Goal: Use online tool/utility: Utilize a website feature to perform a specific function

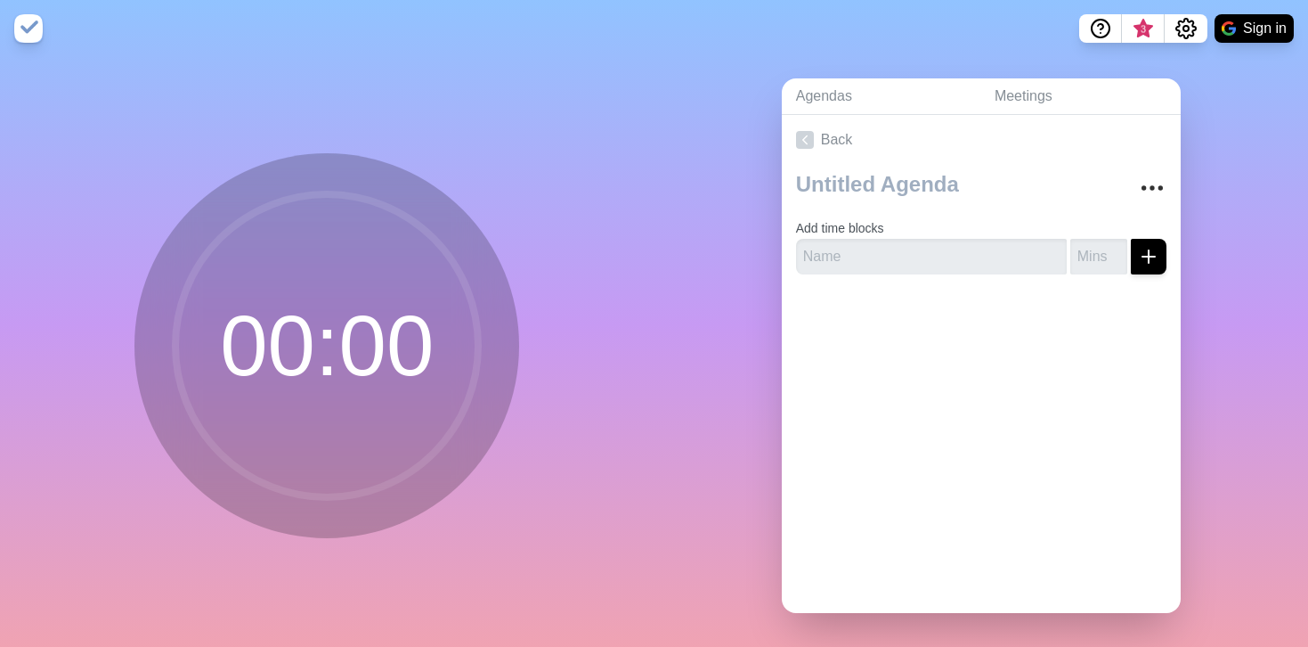
click at [303, 383] on circle at bounding box center [326, 345] width 303 height 303
drag, startPoint x: 273, startPoint y: 358, endPoint x: 402, endPoint y: 363, distance: 129.3
click at [402, 363] on circle at bounding box center [326, 345] width 303 height 303
click at [861, 259] on input "text" at bounding box center [931, 257] width 271 height 36
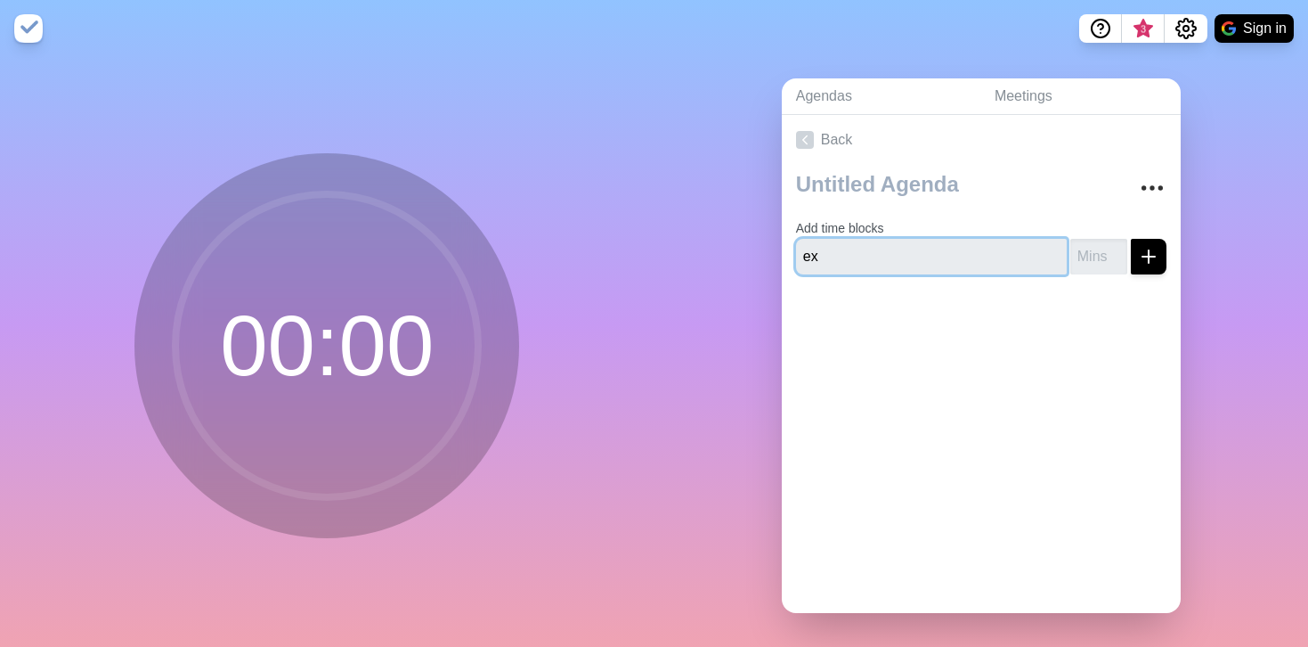
type input "e"
type input "write example"
click at [1131, 239] on button "submit" at bounding box center [1149, 257] width 36 height 36
click at [1120, 247] on input "1" at bounding box center [1099, 257] width 57 height 36
click at [1120, 247] on input "2" at bounding box center [1099, 257] width 57 height 36
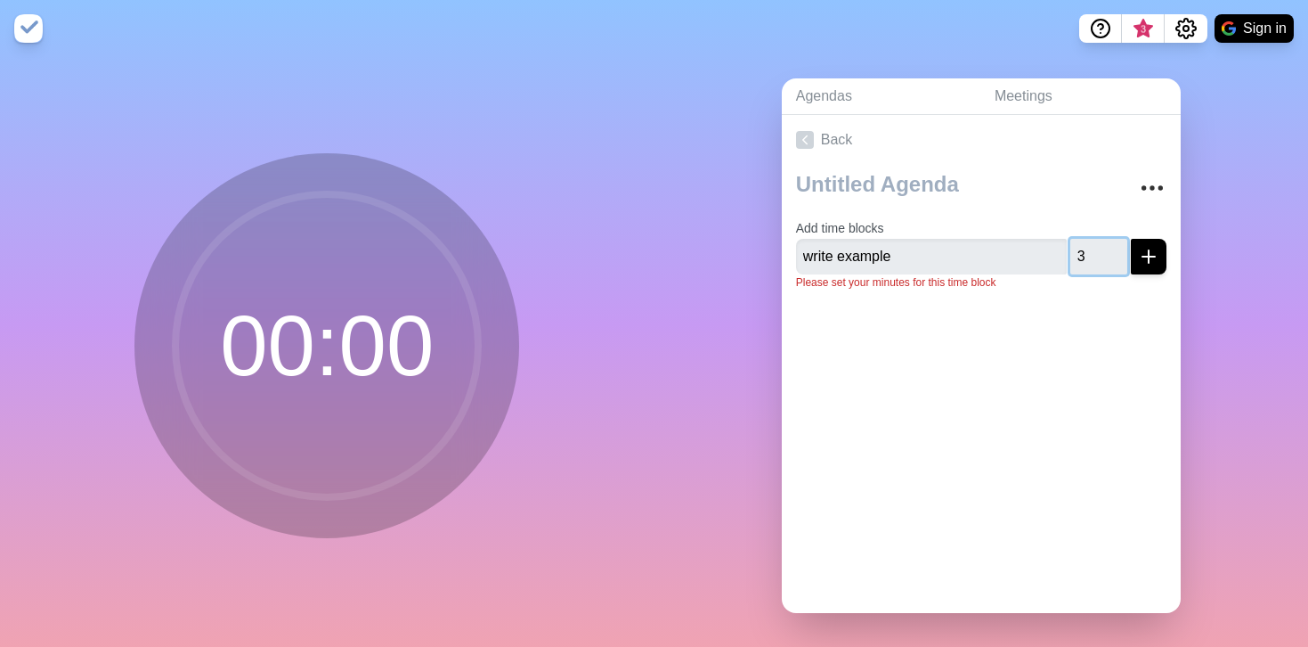
click at [1120, 247] on input "3" at bounding box center [1099, 257] width 57 height 36
click at [1120, 247] on input "4" at bounding box center [1099, 257] width 57 height 36
click at [1120, 247] on input "5" at bounding box center [1099, 257] width 57 height 36
click at [1120, 247] on input "6" at bounding box center [1099, 257] width 57 height 36
click at [1120, 247] on input "7" at bounding box center [1099, 257] width 57 height 36
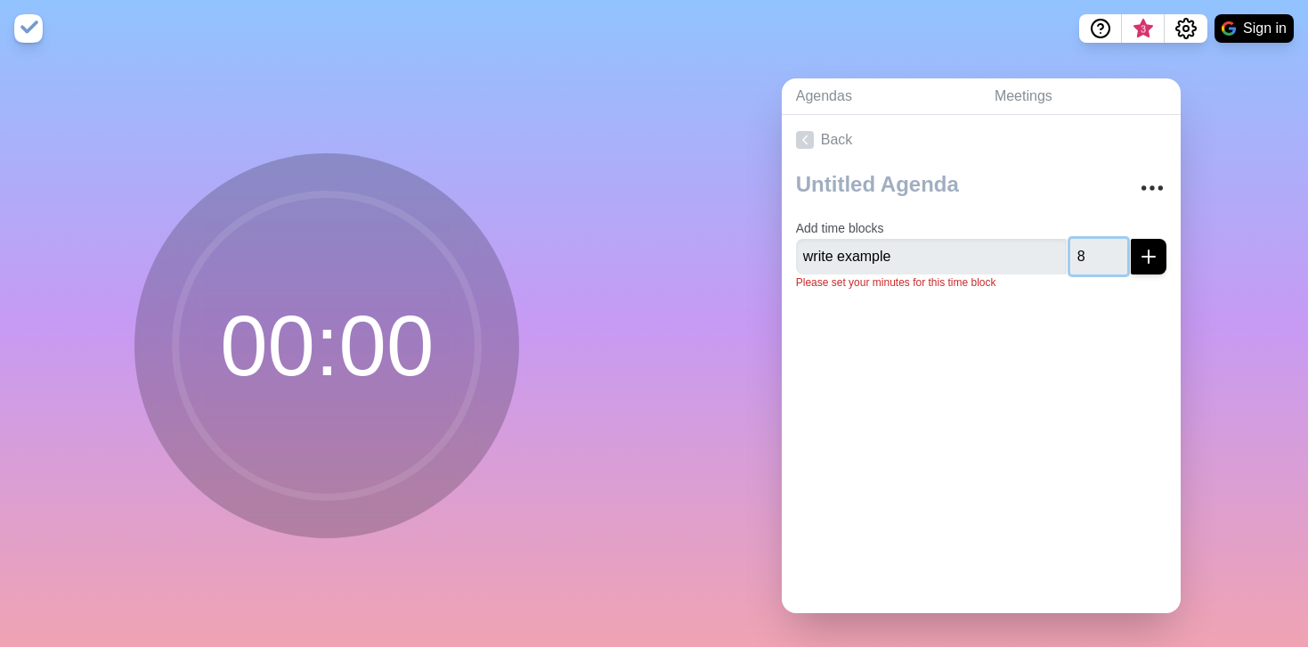
click at [1120, 247] on input "8" at bounding box center [1099, 257] width 57 height 36
click at [1120, 247] on input "9" at bounding box center [1099, 257] width 57 height 36
click at [1120, 247] on input "10" at bounding box center [1099, 257] width 57 height 36
click at [1120, 247] on input "11" at bounding box center [1099, 257] width 57 height 36
type input "12"
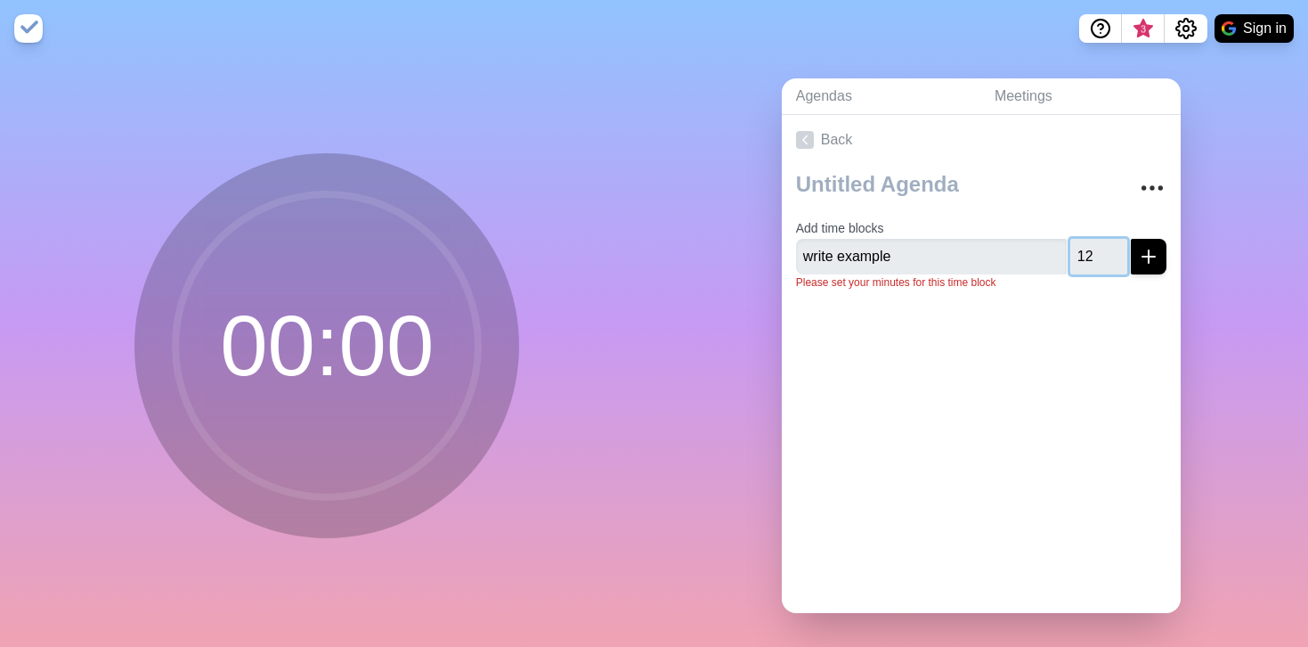
click at [1120, 247] on input "12" at bounding box center [1099, 257] width 57 height 36
click at [1133, 302] on div "Add time blocks write example 12 Please set your minutes for this time block" at bounding box center [981, 235] width 399 height 140
click at [1051, 253] on input "write example" at bounding box center [931, 257] width 271 height 36
click button "submit" at bounding box center [1149, 257] width 36 height 36
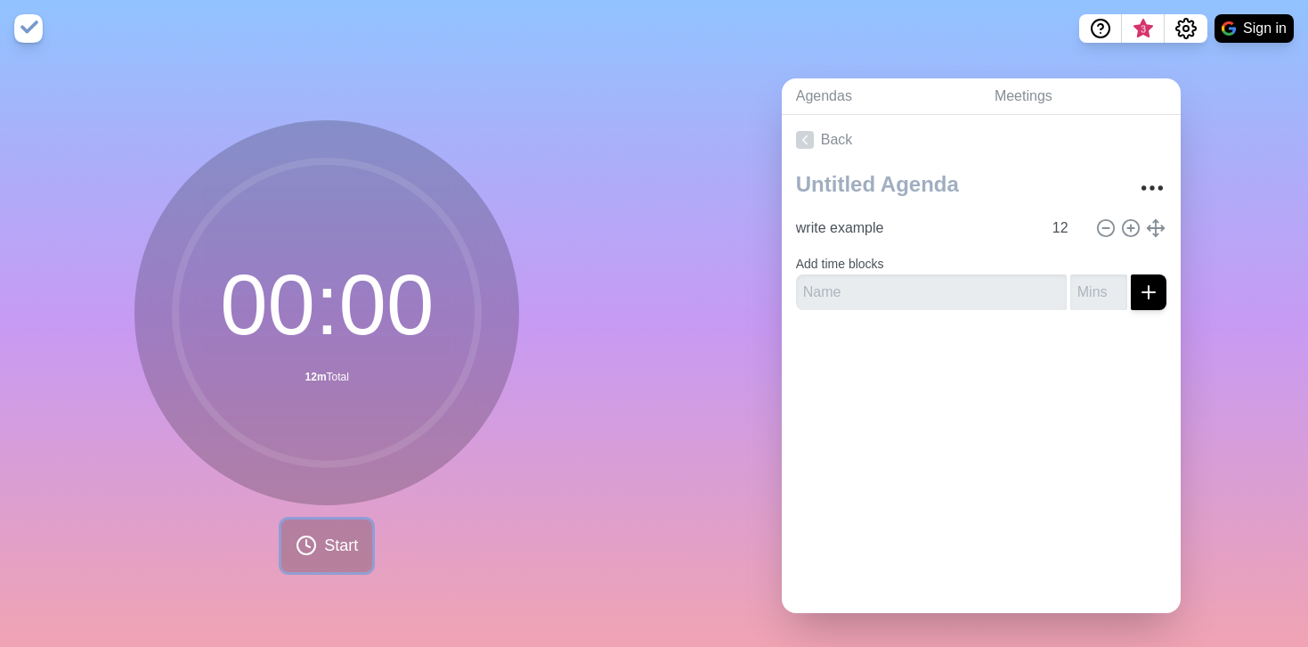
click at [332, 545] on span "Start" at bounding box center [341, 546] width 34 height 24
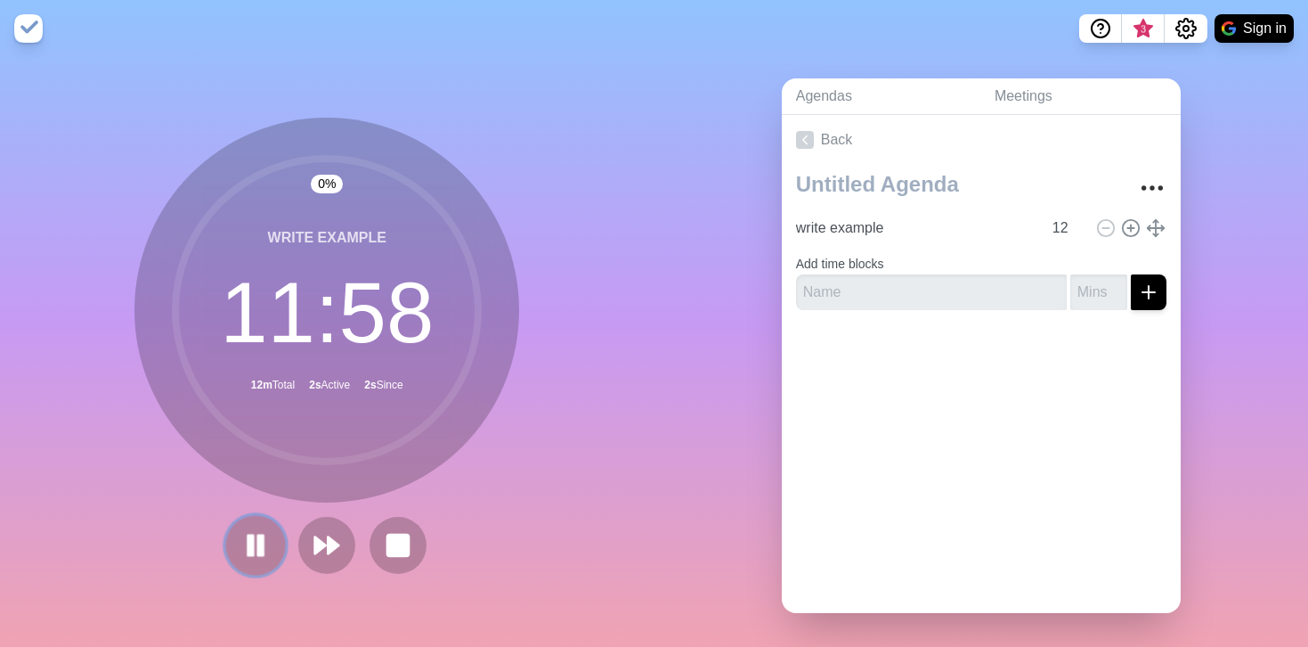
click at [258, 542] on rect at bounding box center [260, 545] width 5 height 20
click at [1149, 200] on icon "More" at bounding box center [1152, 188] width 29 height 29
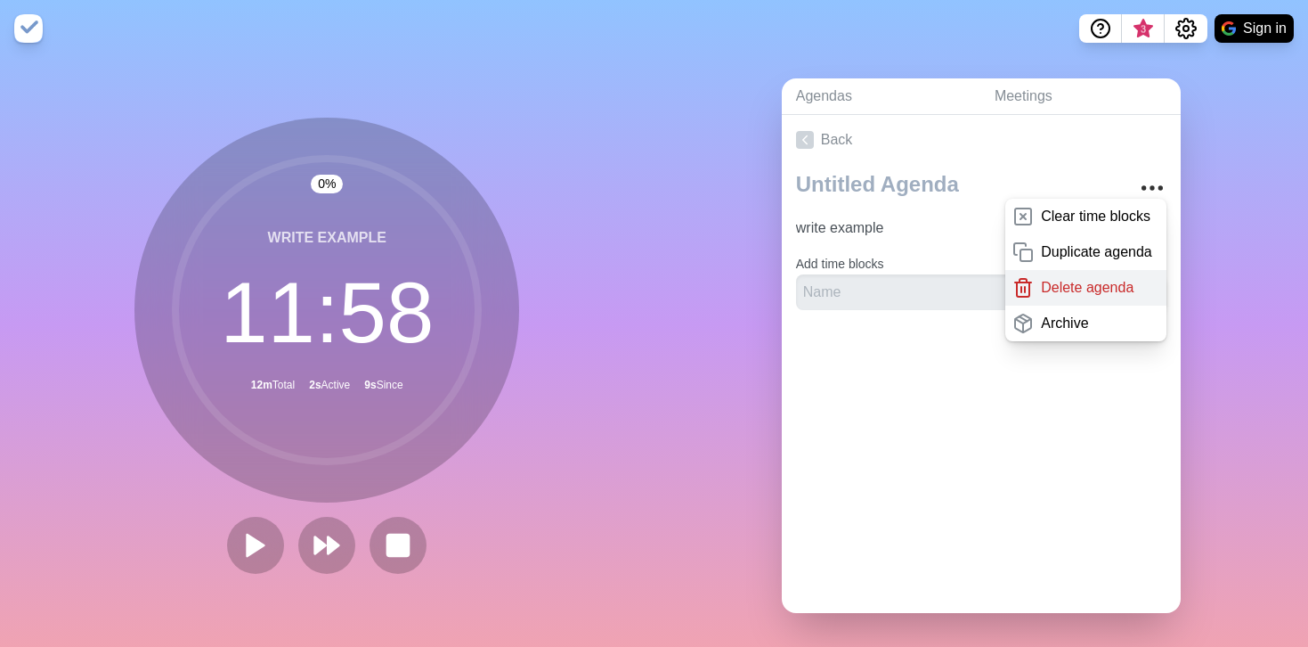
click at [1095, 289] on p "Delete agenda" at bounding box center [1087, 287] width 93 height 21
